Goal: Task Accomplishment & Management: Use online tool/utility

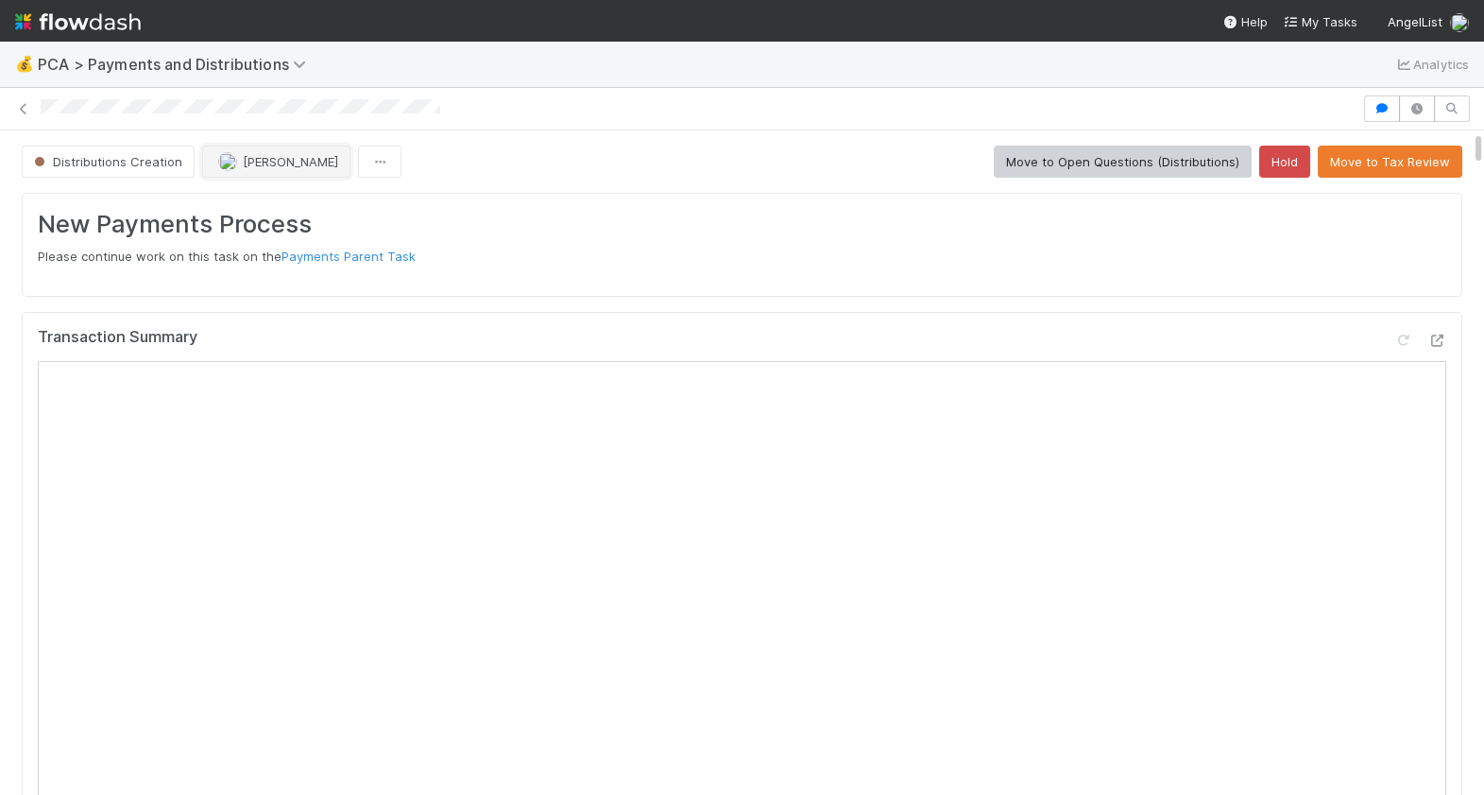
click at [288, 154] on span "Cierra Catarino" at bounding box center [290, 161] width 95 height 15
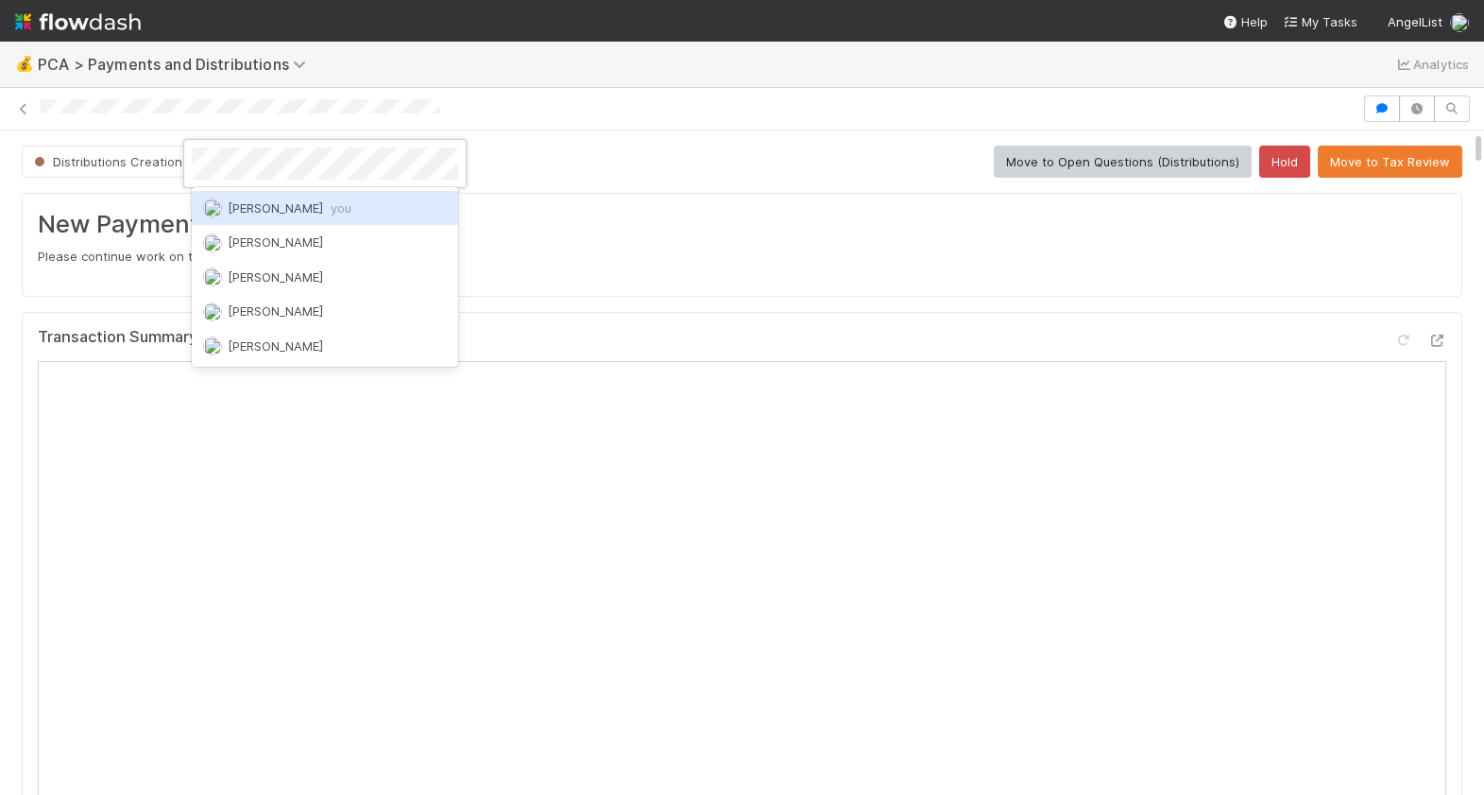
click at [331, 202] on span "you" at bounding box center [341, 207] width 21 height 15
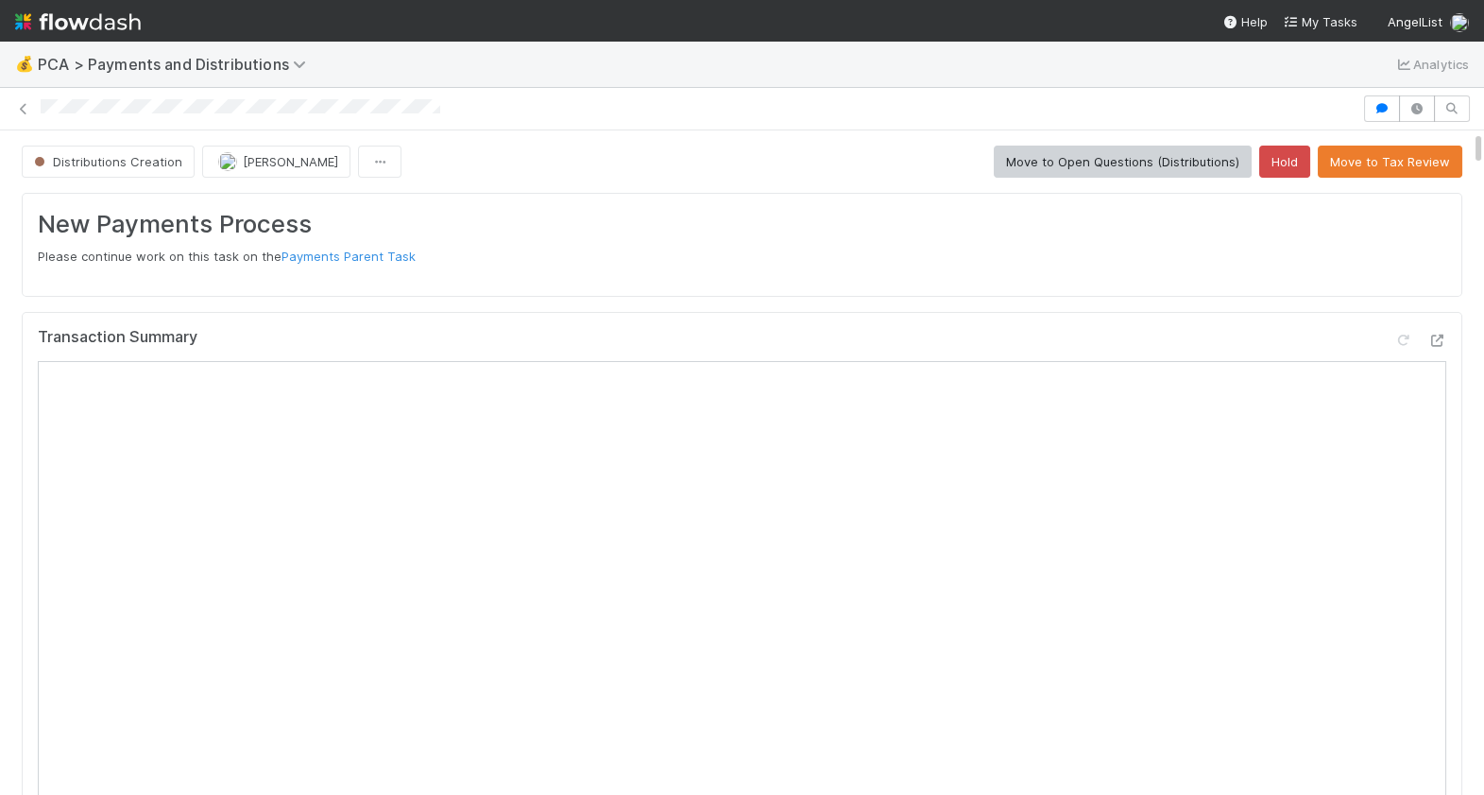
click at [867, 157] on div "Distributions Creation Berkley Cade Move to Open Questions (Distributions) Hold…" at bounding box center [742, 161] width 1441 height 32
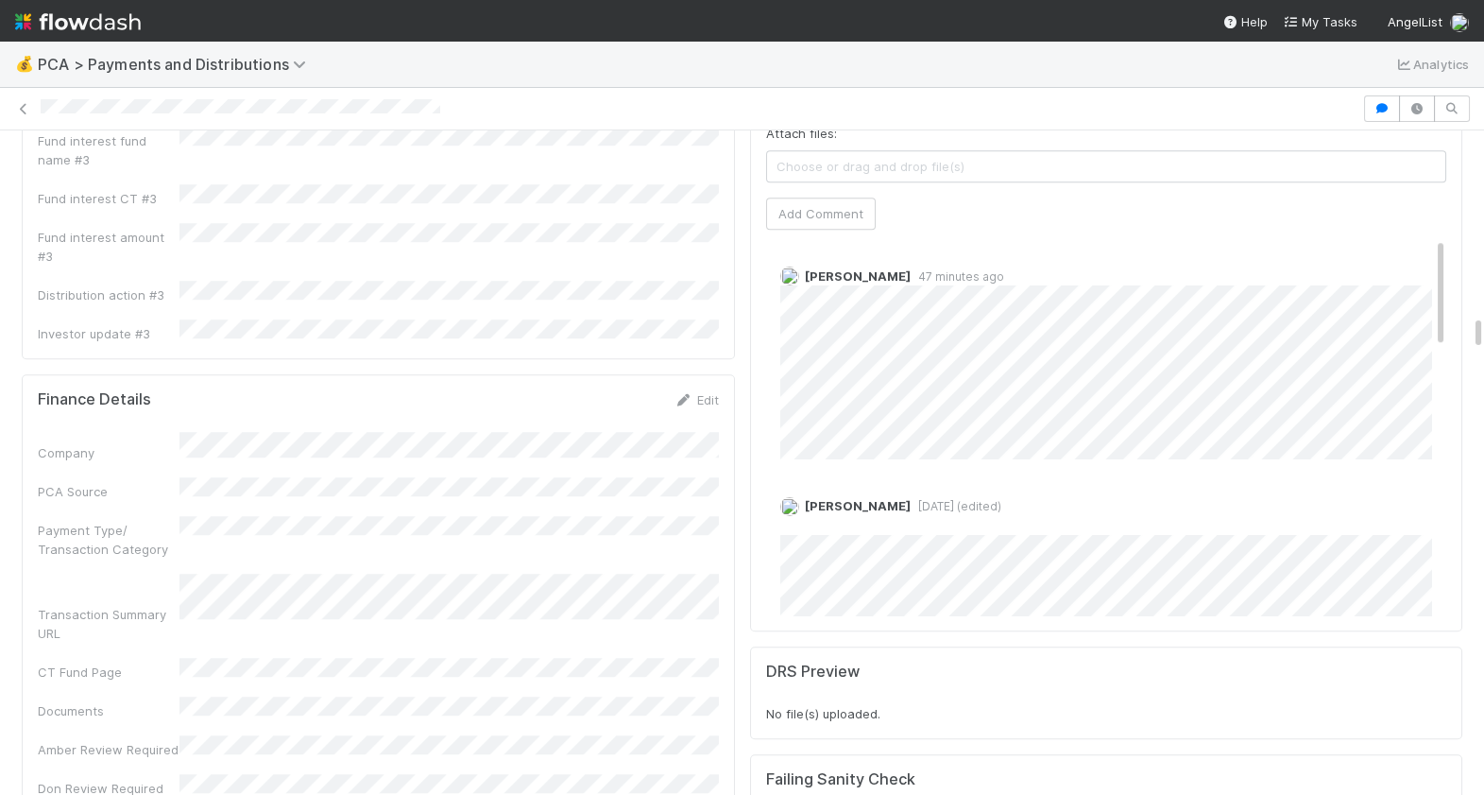
scroll to position [3483, 0]
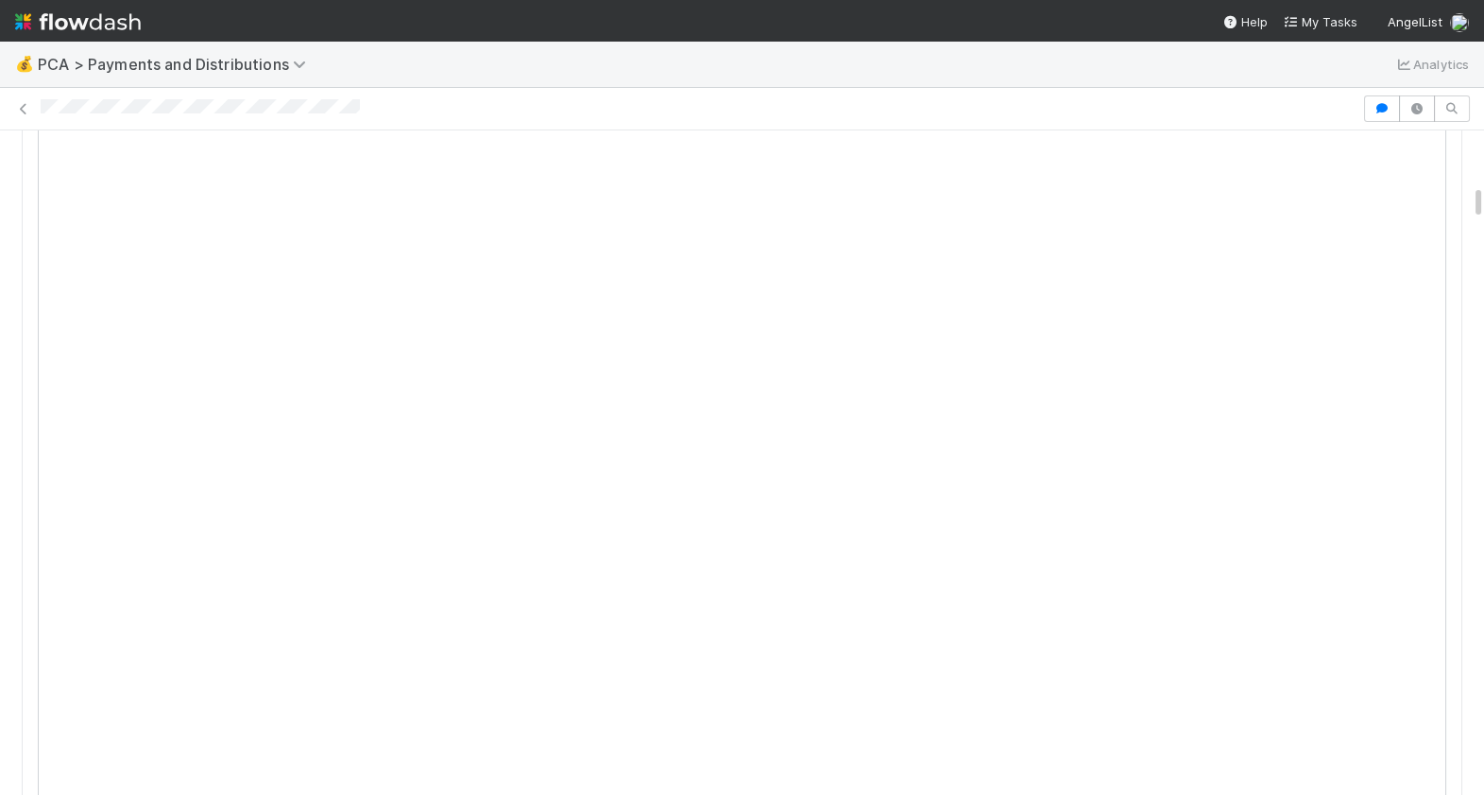
scroll to position [1078, 0]
